Goal: Check status: Check status

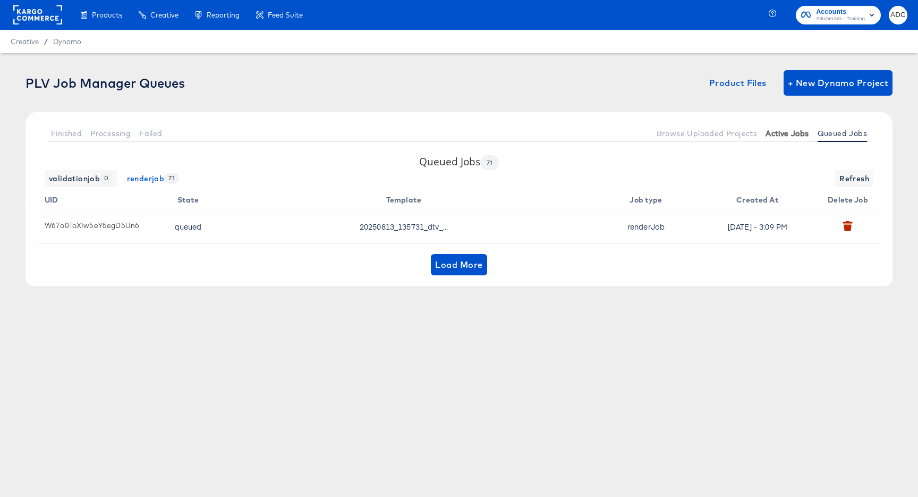
click at [787, 131] on span "Active Jobs" at bounding box center [787, 133] width 43 height 9
click at [110, 132] on span "Processing" at bounding box center [110, 133] width 40 height 9
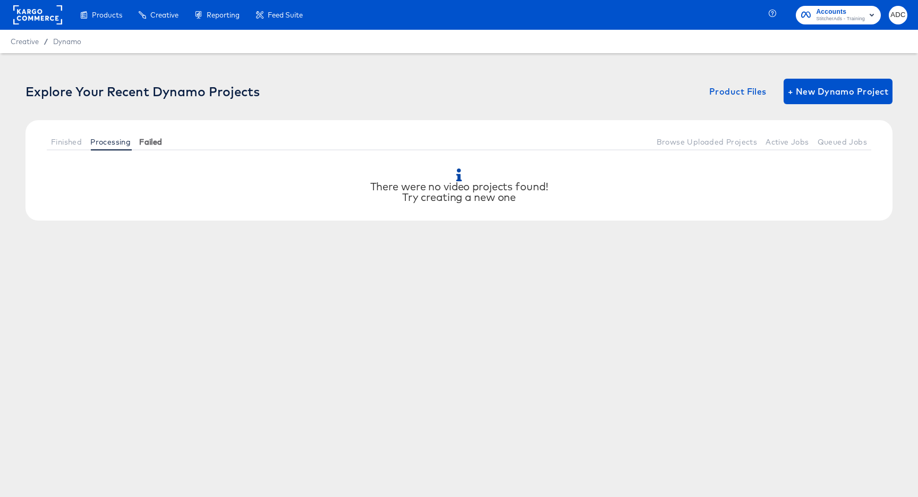
click at [158, 147] on button "Failed" at bounding box center [150, 142] width 31 height 18
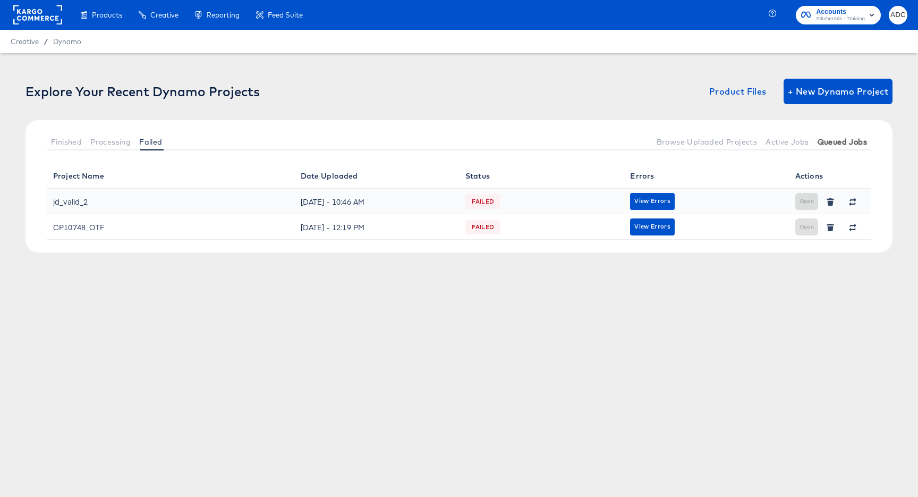
click at [839, 142] on span "Queued Jobs" at bounding box center [842, 142] width 49 height 9
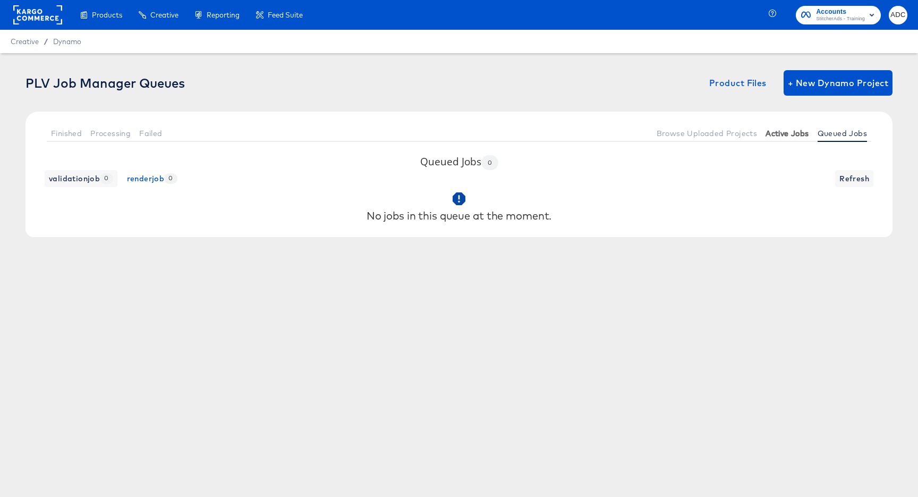
click at [781, 137] on span "Active Jobs" at bounding box center [787, 133] width 43 height 9
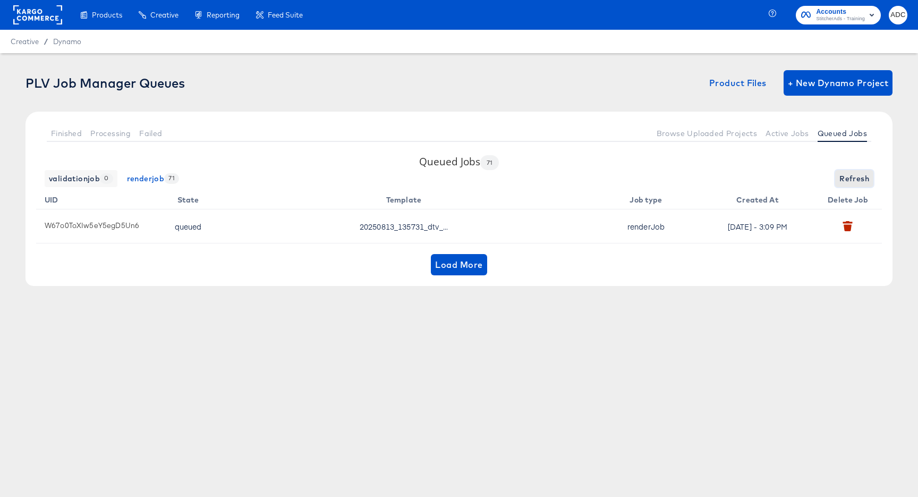
click at [847, 181] on span "Refresh" at bounding box center [854, 178] width 30 height 13
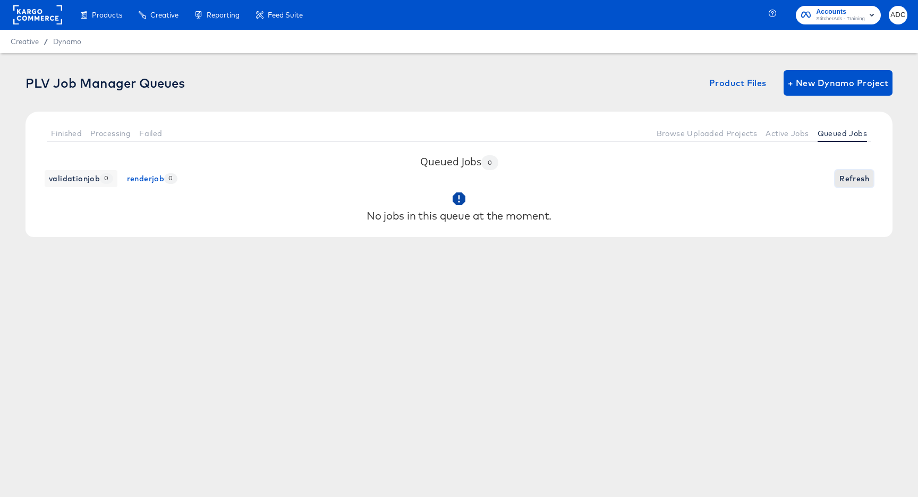
click at [855, 172] on span "Refresh" at bounding box center [854, 178] width 30 height 13
